Goal: Complete application form

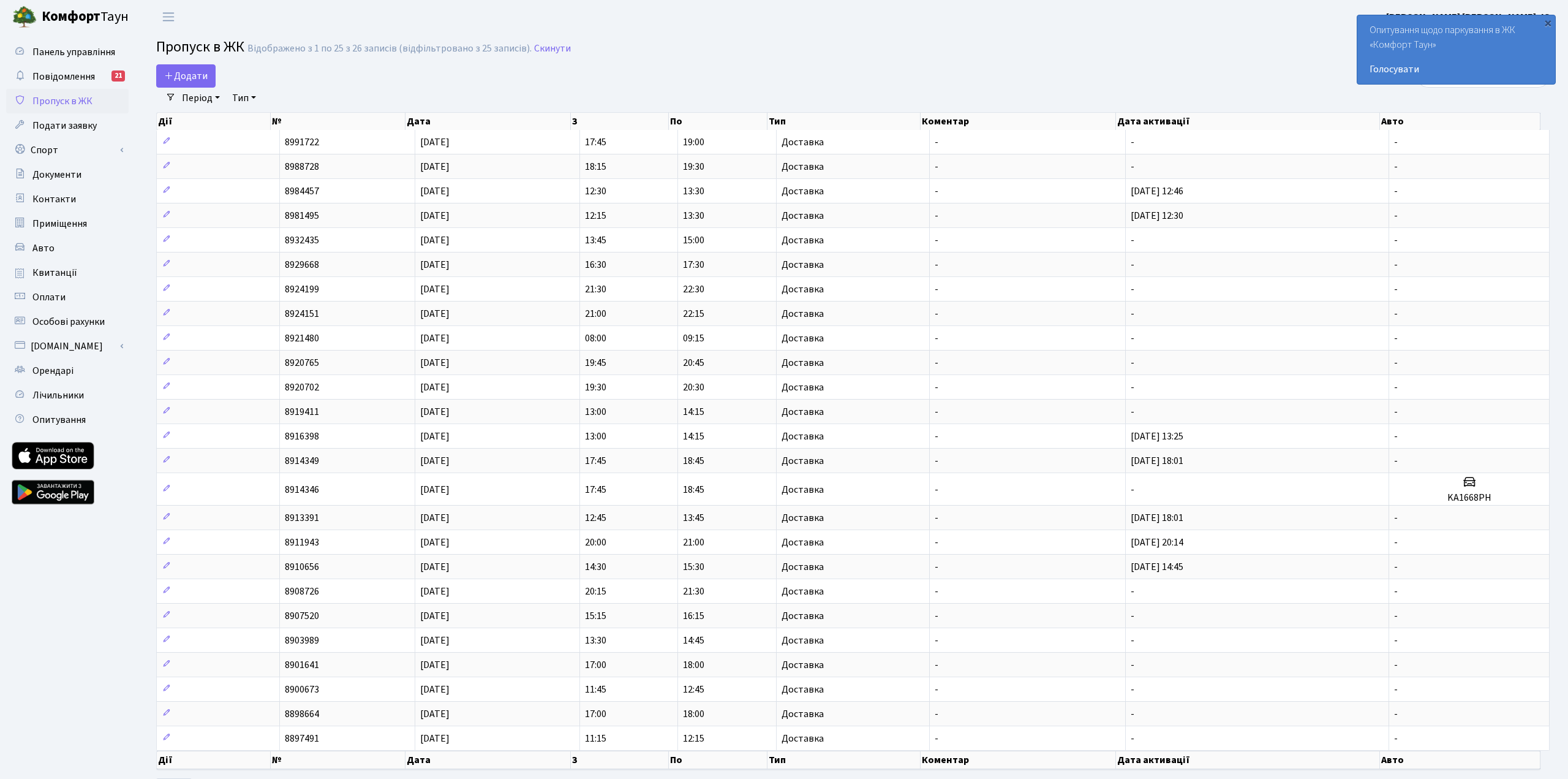
select select "25"
click at [204, 75] on span "Додати" at bounding box center [186, 76] width 44 height 13
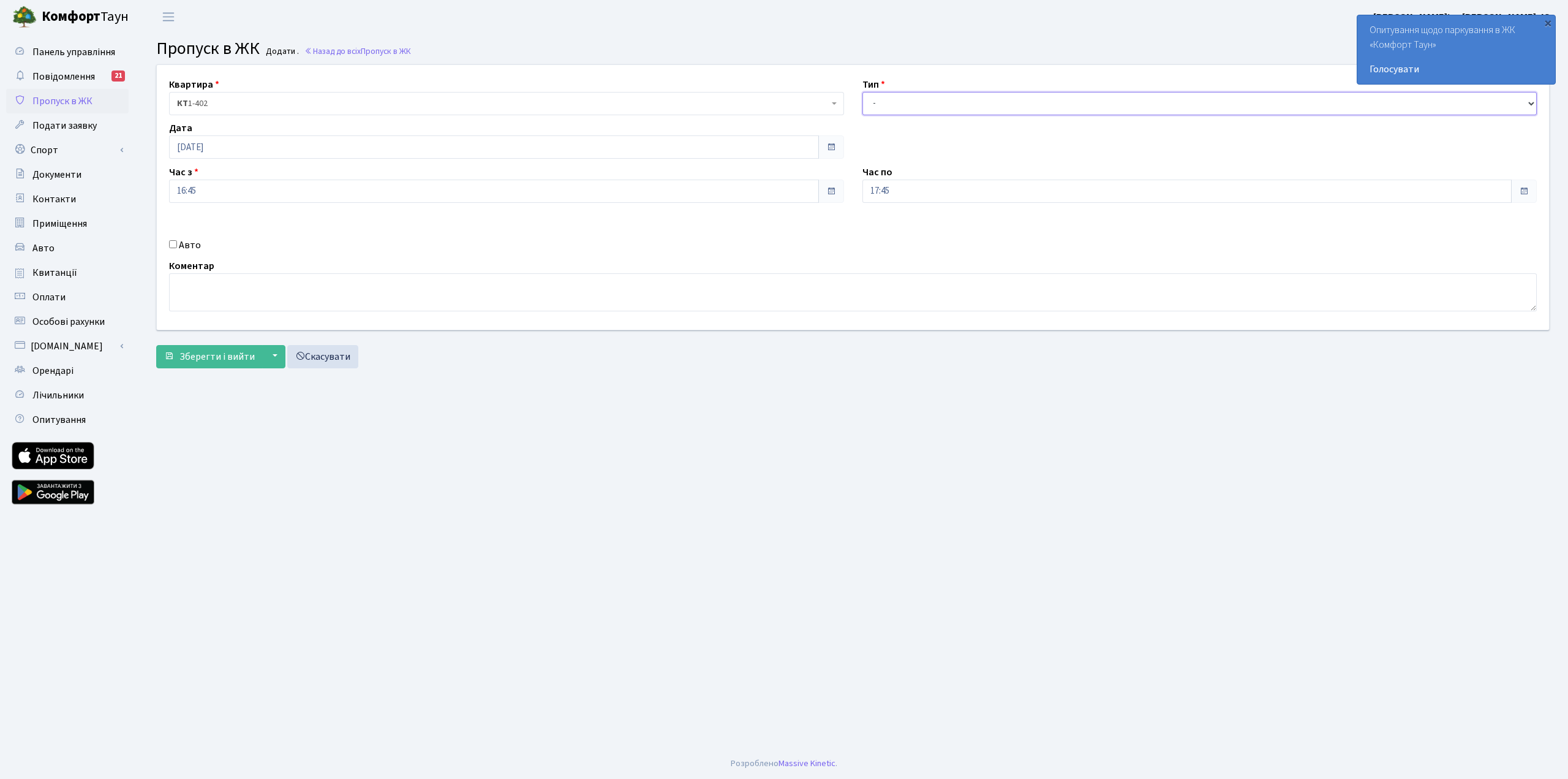
click at [903, 92] on select "- Доставка Таксі Гості Сервіс" at bounding box center [1200, 104] width 675 height 23
select select "1"
click at [862, 92] on select "- Доставка Таксі Гості Сервіс" at bounding box center [1200, 104] width 675 height 23
click at [217, 358] on span "Зберегти і вийти" at bounding box center [217, 356] width 76 height 13
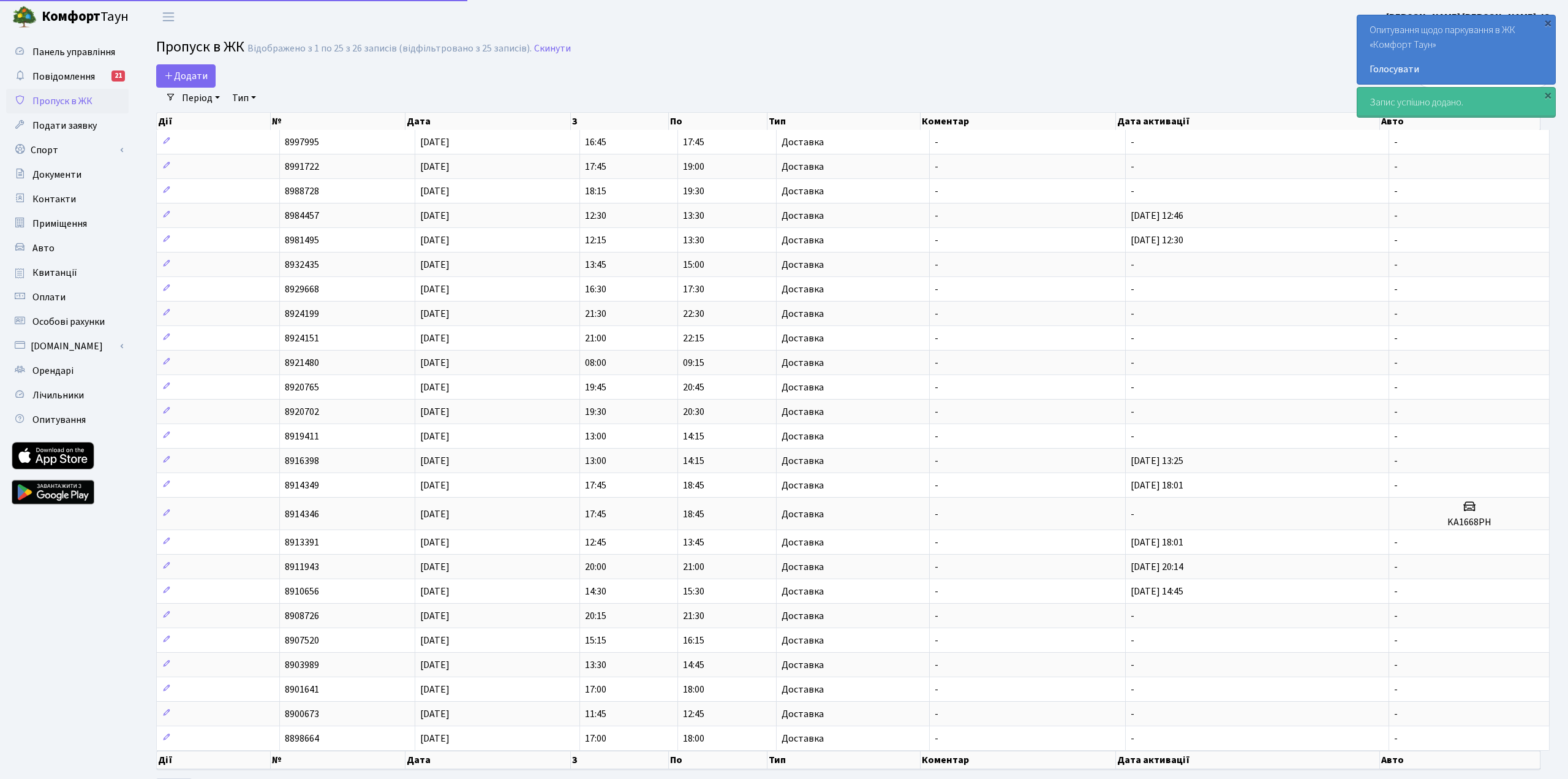
select select "25"
